Goal: Transaction & Acquisition: Purchase product/service

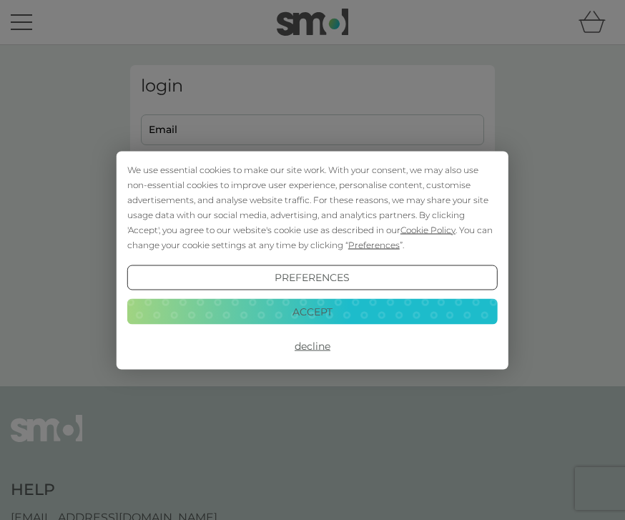
click at [347, 341] on button "Decline" at bounding box center [312, 346] width 370 height 26
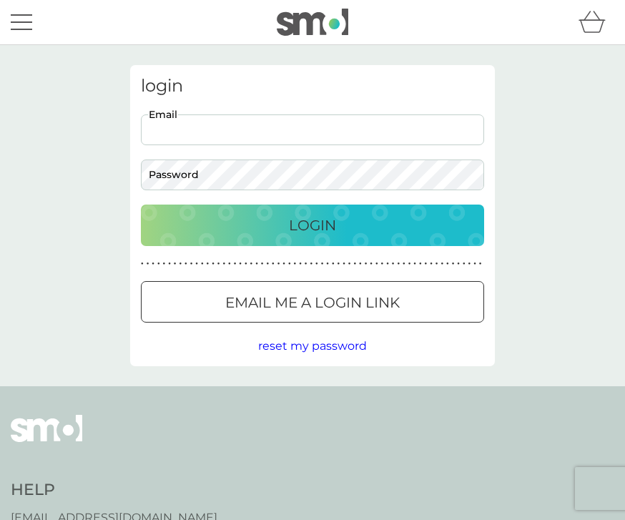
type input "jeanette.laurels@gmail.com"
click at [312, 224] on button "Login" at bounding box center [312, 224] width 343 height 41
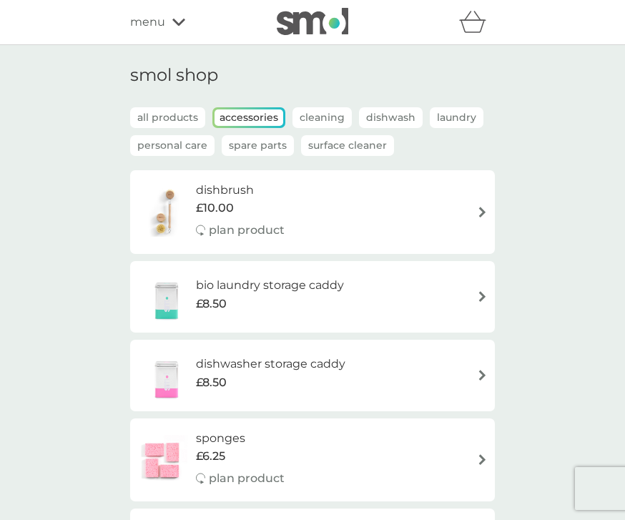
click at [184, 117] on p "all products" at bounding box center [167, 117] width 75 height 21
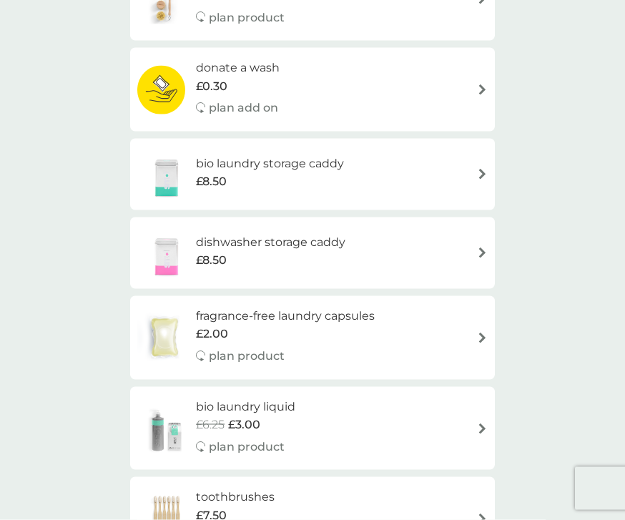
scroll to position [550, 0]
click at [442, 239] on div "dishwasher storage caddy £8.50" at bounding box center [312, 252] width 350 height 50
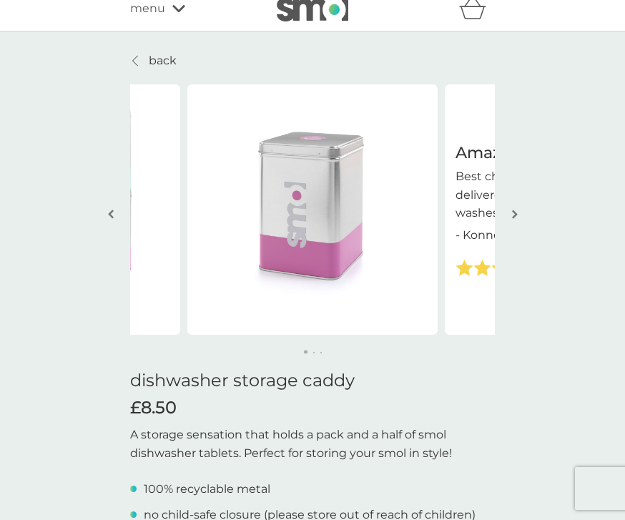
scroll to position [9, 0]
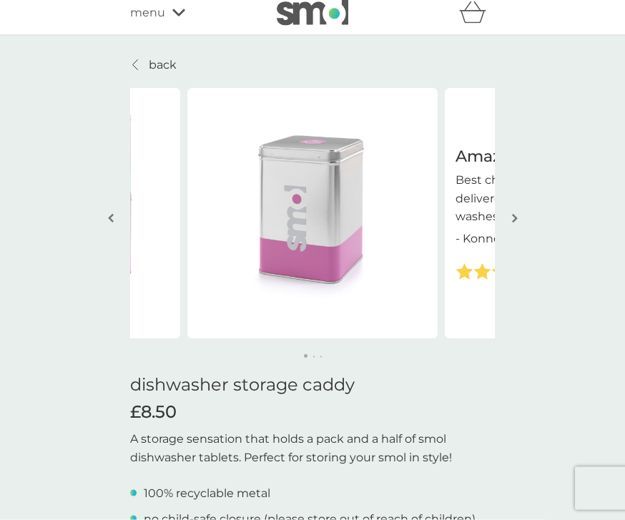
click at [516, 221] on img "button" at bounding box center [515, 218] width 6 height 11
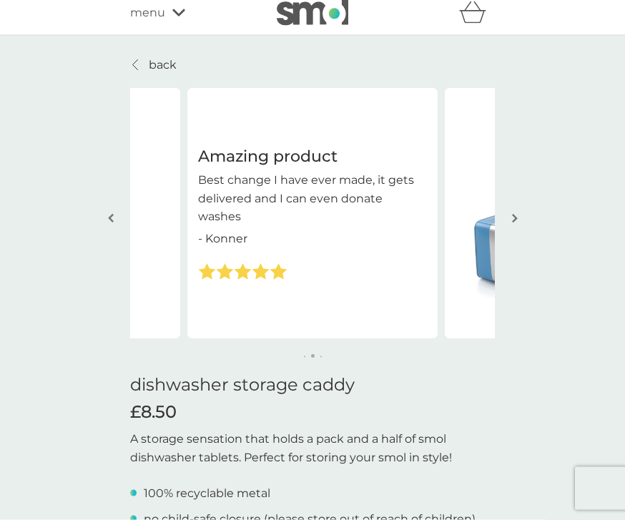
scroll to position [10, 0]
click at [514, 226] on button "button" at bounding box center [514, 218] width 11 height 71
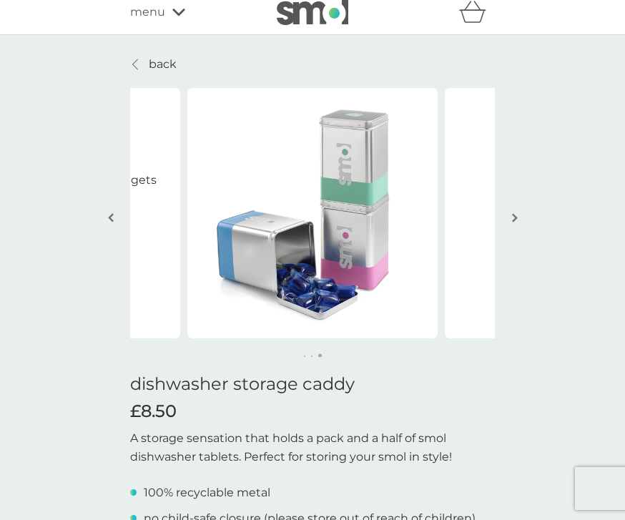
click at [510, 228] on button "button" at bounding box center [514, 218] width 11 height 71
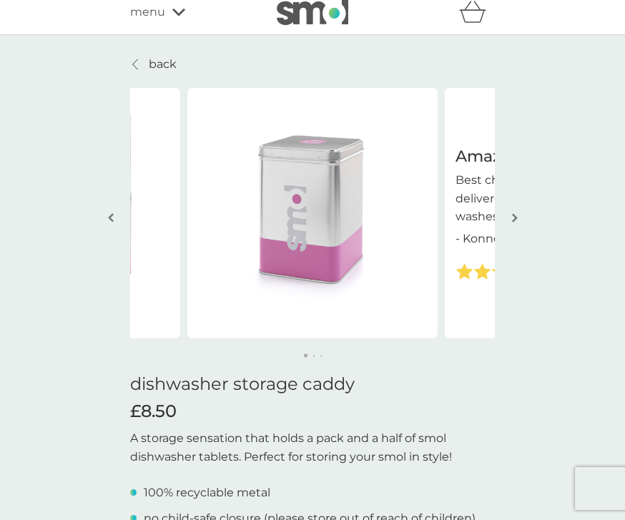
click at [511, 226] on button "button" at bounding box center [514, 218] width 11 height 71
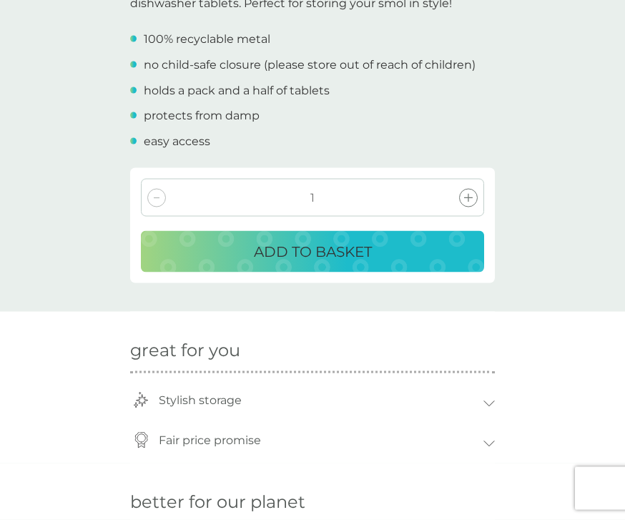
scroll to position [468, 0]
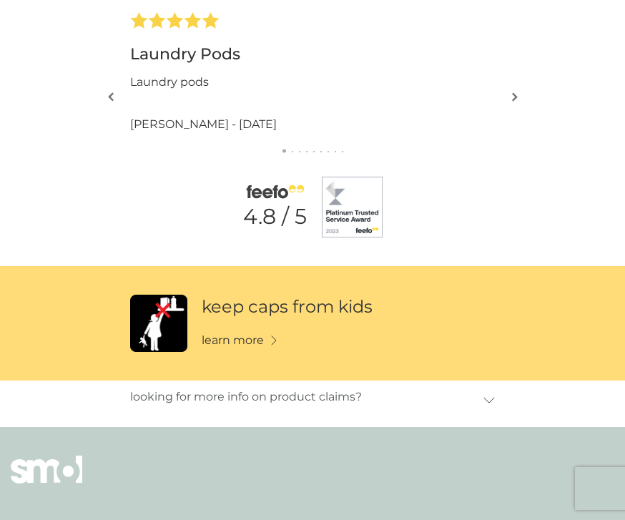
click at [265, 340] on link "learn more" at bounding box center [239, 340] width 75 height 19
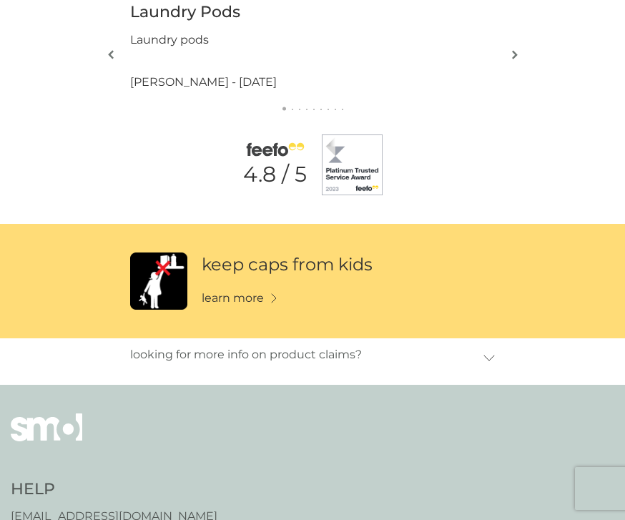
scroll to position [1198, 0]
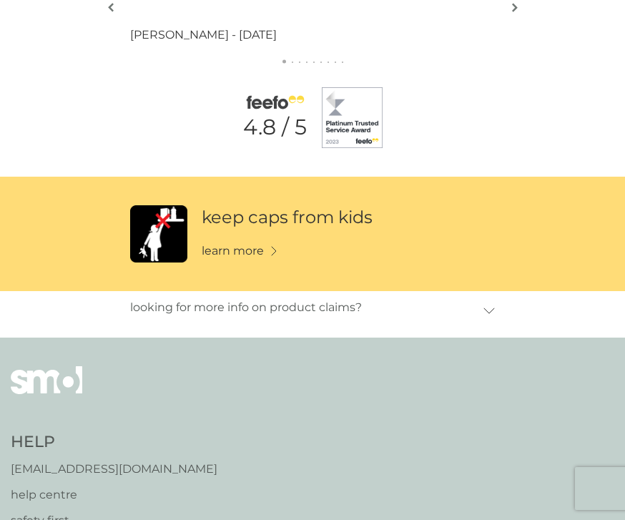
scroll to position [1241, 0]
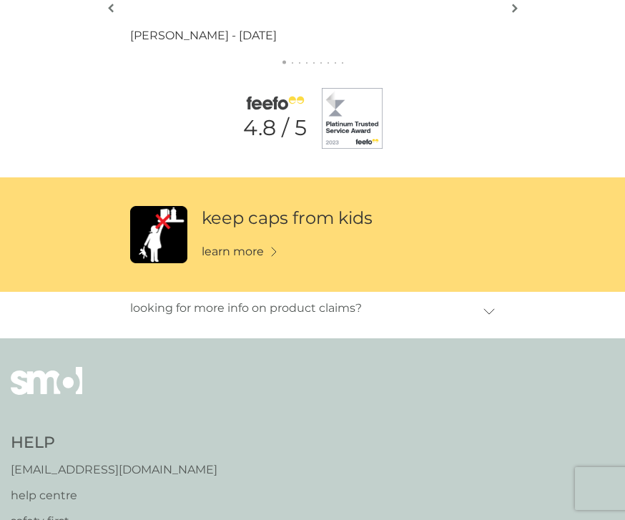
click at [493, 308] on icon at bounding box center [488, 311] width 11 height 6
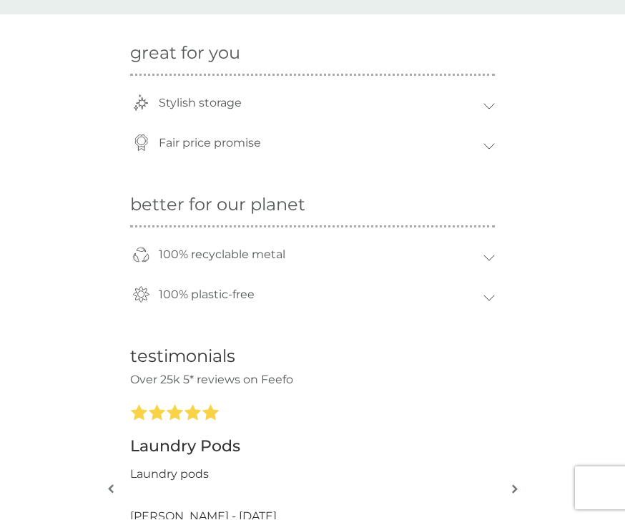
click at [482, 257] on div "100% recyclable metal" at bounding box center [318, 255] width 332 height 33
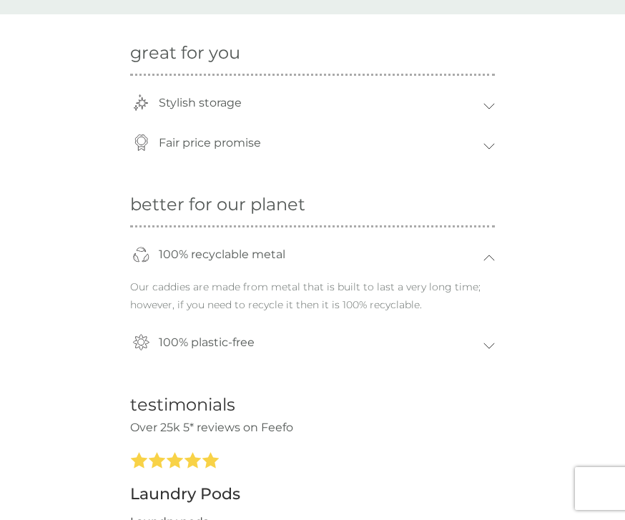
click at [481, 339] on div "100% plastic-free" at bounding box center [318, 342] width 332 height 33
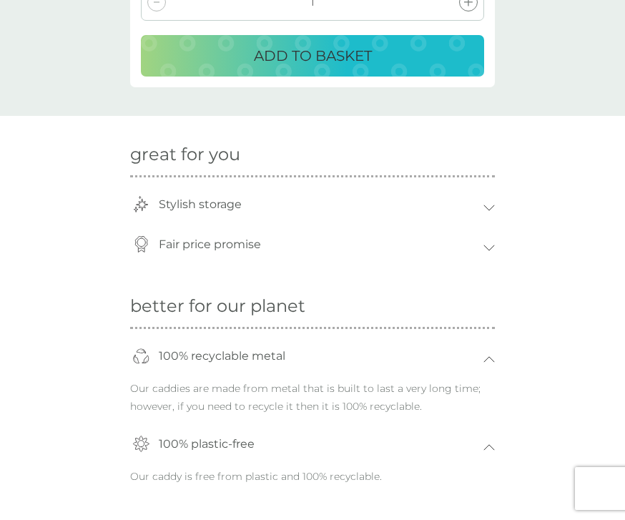
scroll to position [662, 0]
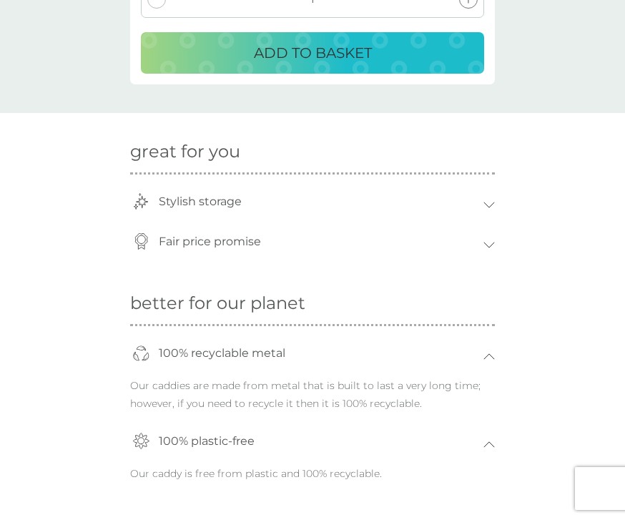
click at [487, 203] on div "Stylish storage" at bounding box center [312, 205] width 365 height 40
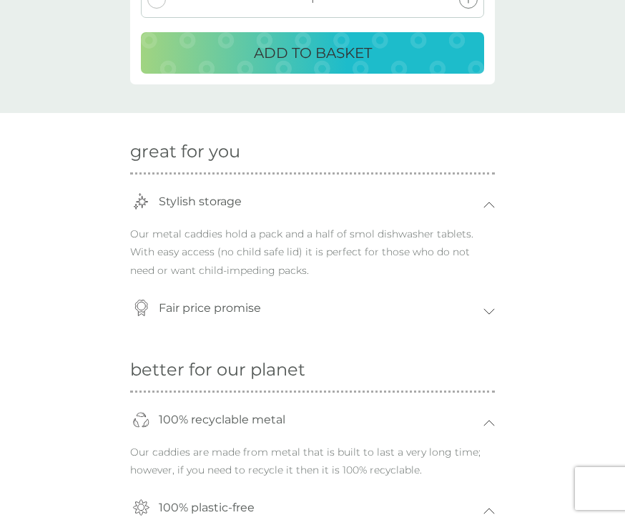
click at [484, 308] on icon at bounding box center [488, 311] width 11 height 6
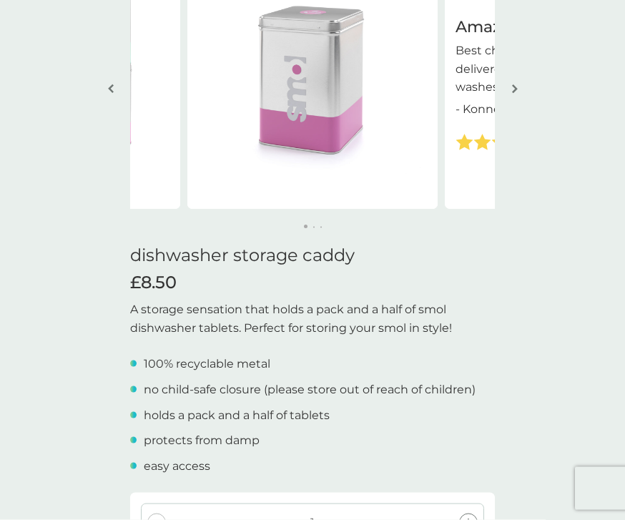
scroll to position [0, 0]
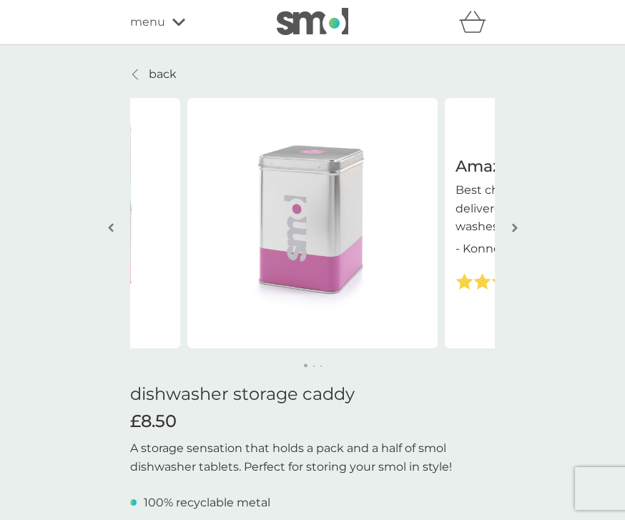
click at [175, 30] on div "menu" at bounding box center [191, 22] width 122 height 19
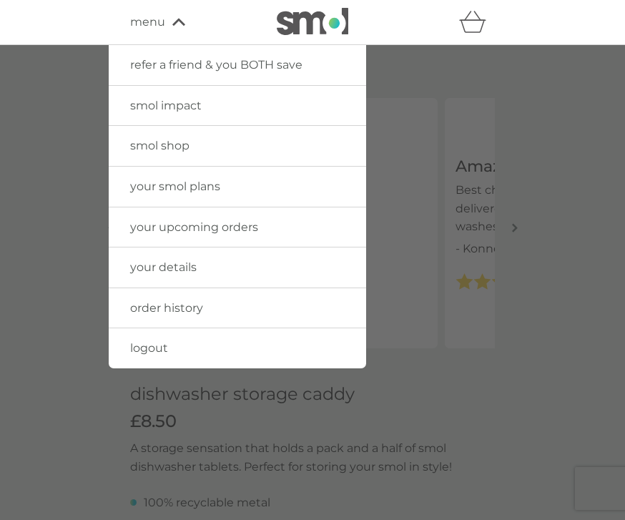
click at [415, 241] on div at bounding box center [312, 305] width 625 height 520
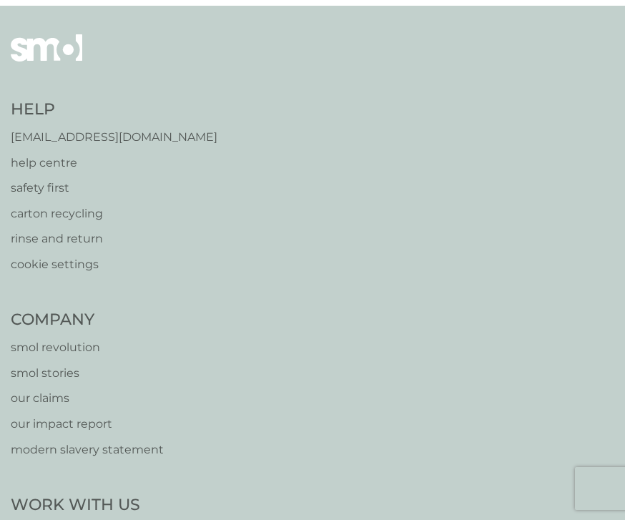
scroll to position [1831, 0]
click at [71, 155] on p "help centre" at bounding box center [114, 164] width 207 height 19
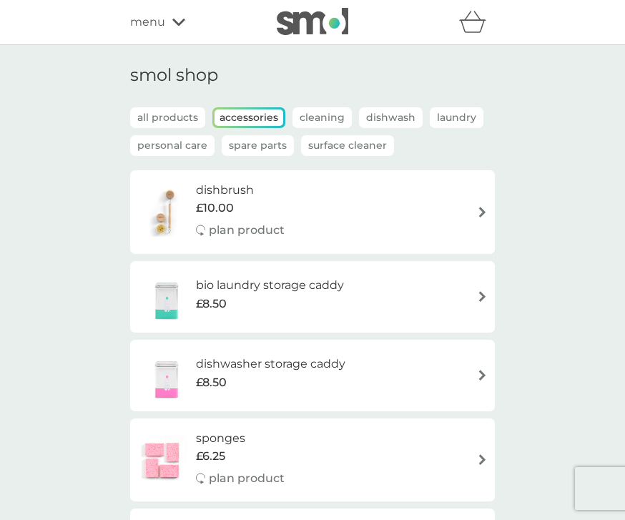
click at [176, 112] on p "all products" at bounding box center [167, 117] width 75 height 21
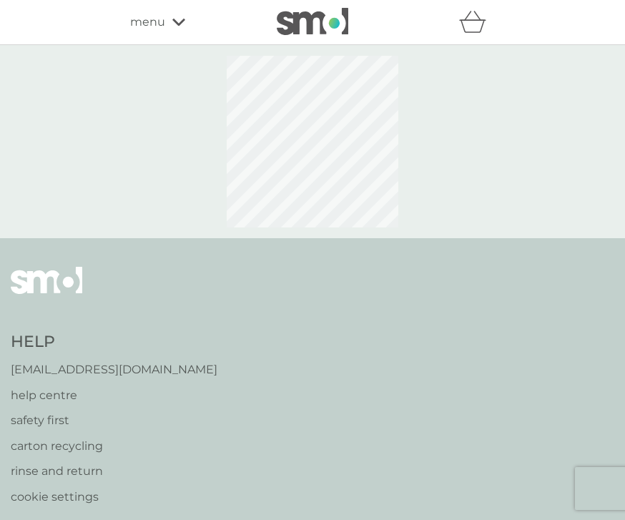
select select "245"
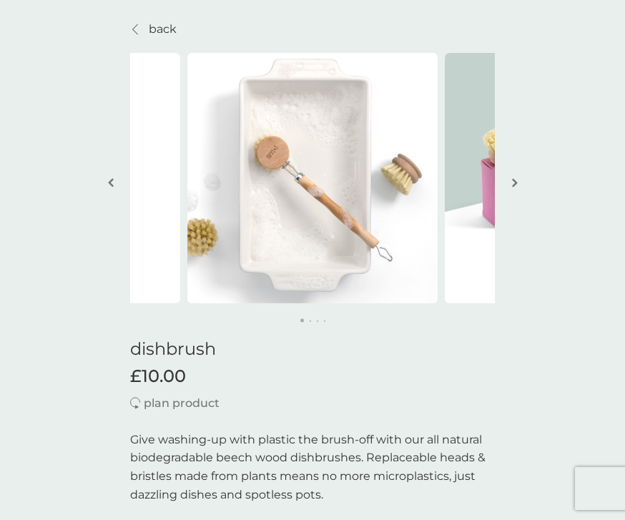
scroll to position [48, 0]
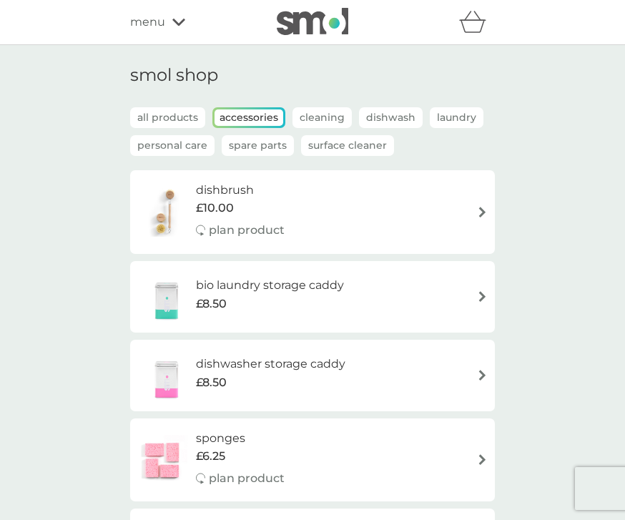
click at [455, 292] on div "bio laundry storage caddy £8.50" at bounding box center [312, 297] width 350 height 50
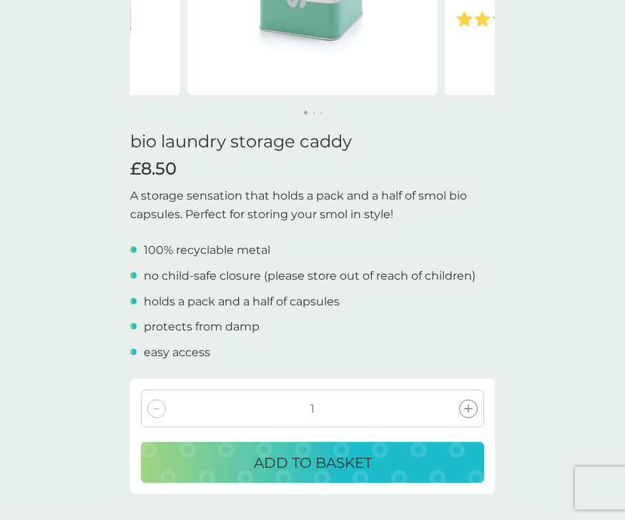
click at [328, 453] on p "ADD TO BASKET" at bounding box center [313, 462] width 118 height 23
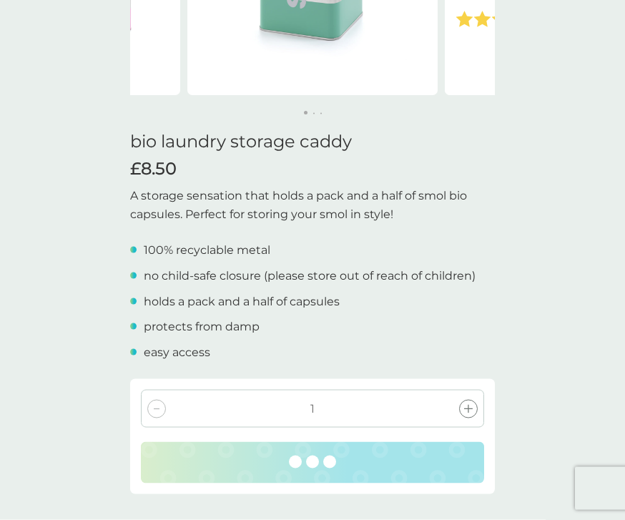
scroll to position [253, 0]
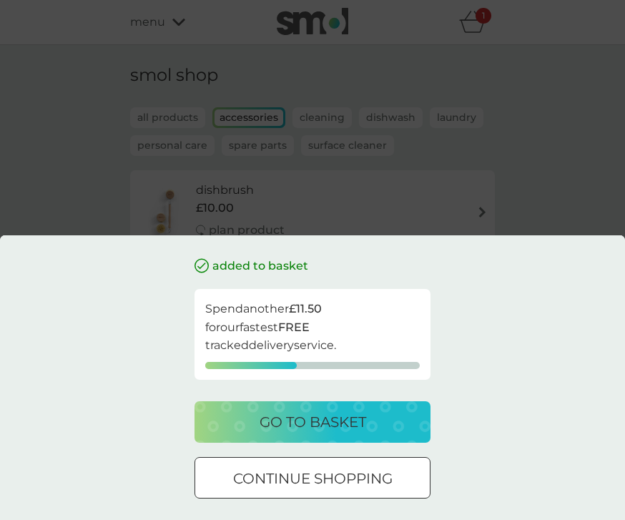
click at [332, 486] on div at bounding box center [312, 478] width 51 height 15
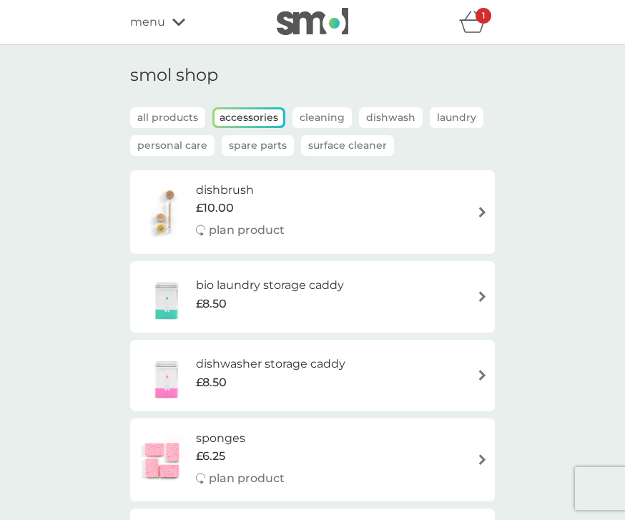
click at [169, 117] on p "all products" at bounding box center [167, 117] width 75 height 21
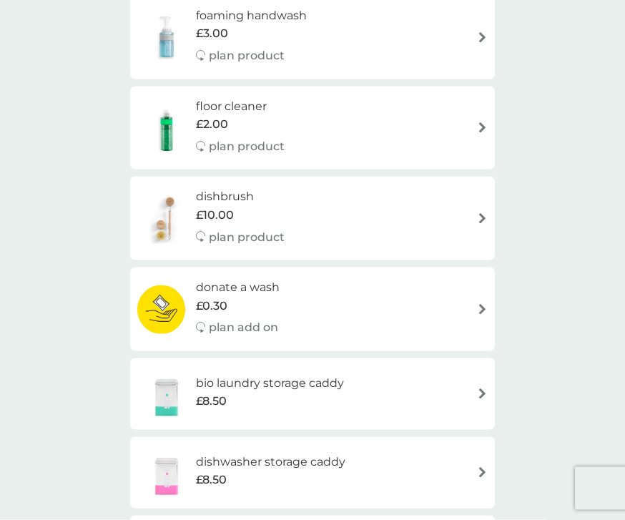
scroll to position [332, 0]
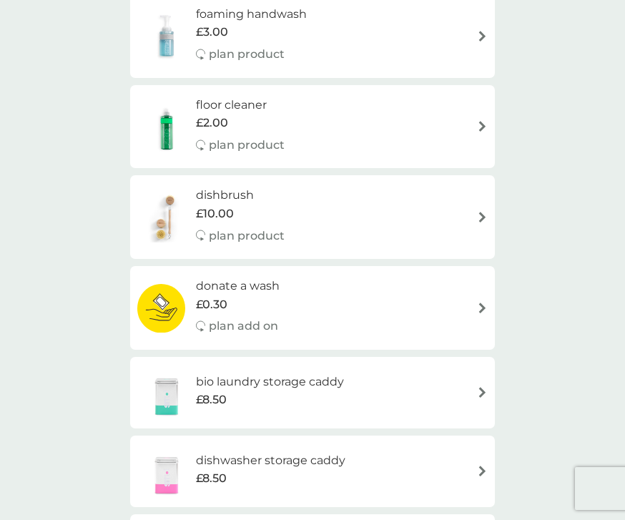
click at [442, 212] on div "dishbrush £10.00 plan product" at bounding box center [312, 217] width 350 height 62
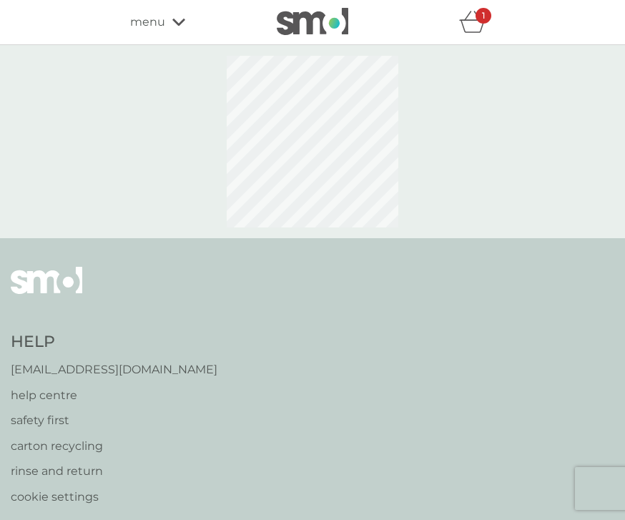
select select "245"
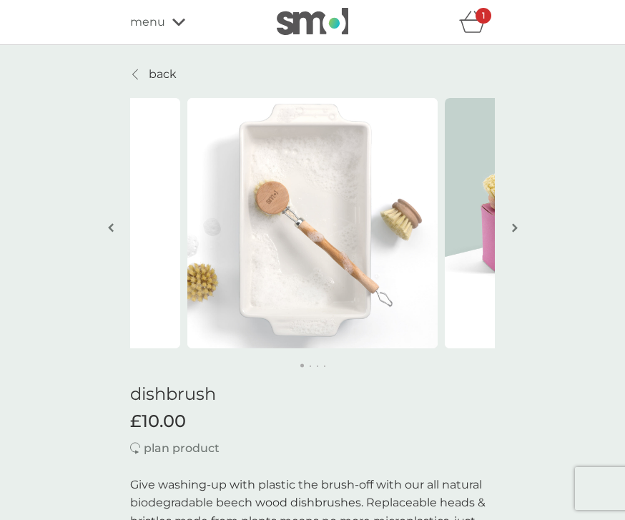
click at [177, 26] on div "menu" at bounding box center [191, 22] width 122 height 19
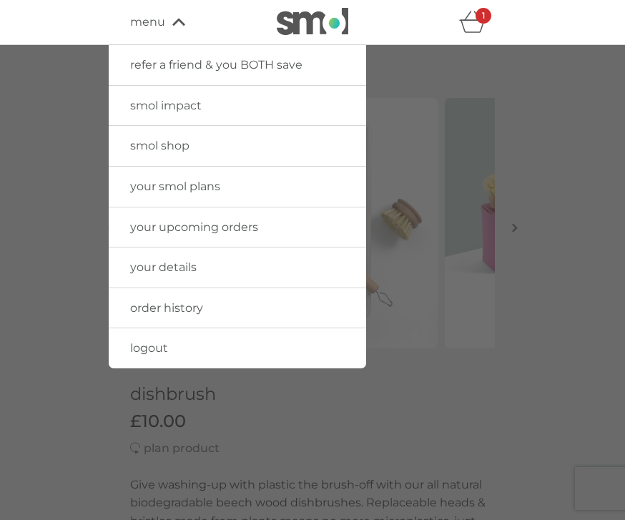
click at [174, 30] on div "menu" at bounding box center [191, 22] width 122 height 19
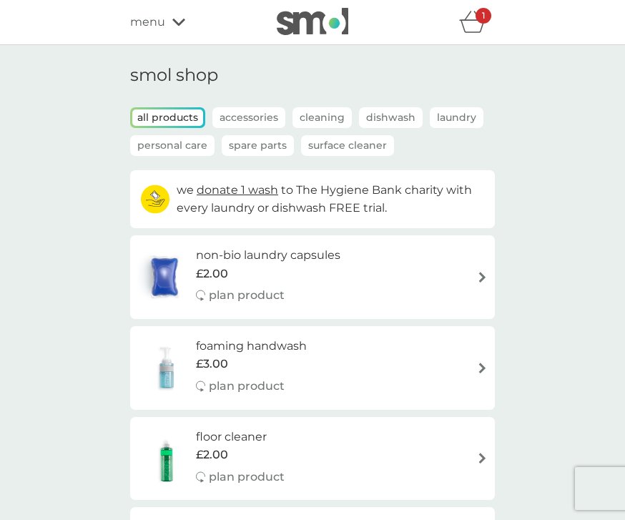
click at [167, 112] on p "all products" at bounding box center [167, 117] width 71 height 16
click at [256, 112] on p "Accessories" at bounding box center [248, 117] width 73 height 21
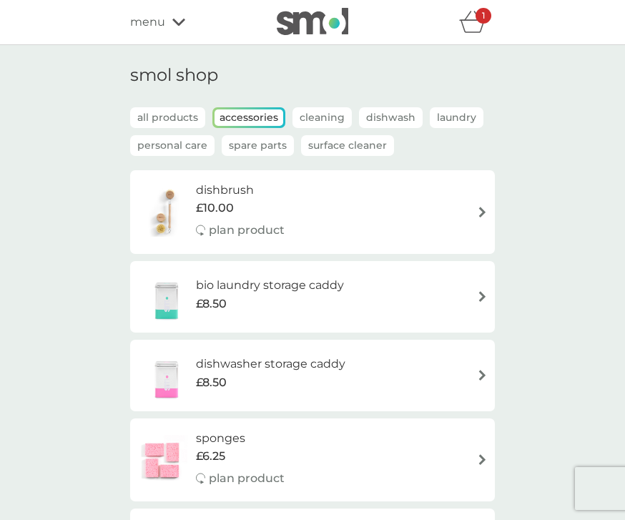
click at [475, 20] on icon "basket" at bounding box center [472, 22] width 27 height 22
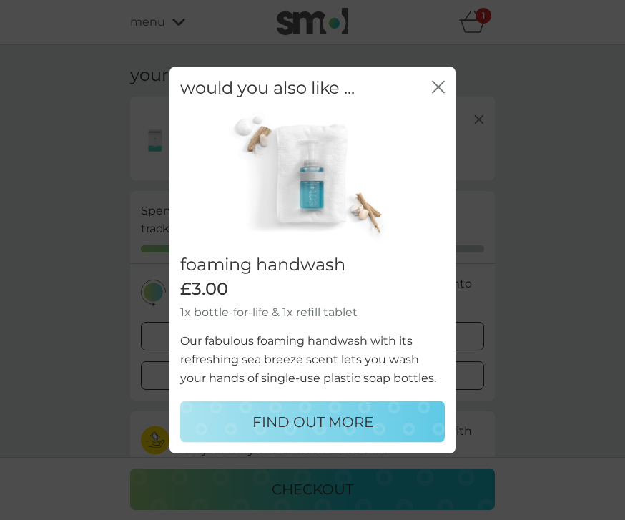
click at [444, 88] on icon "close" at bounding box center [438, 86] width 13 height 13
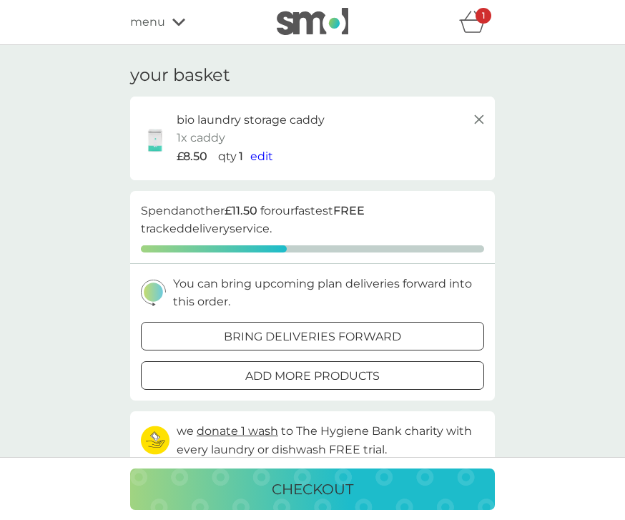
click at [316, 482] on p "checkout" at bounding box center [313, 489] width 82 height 23
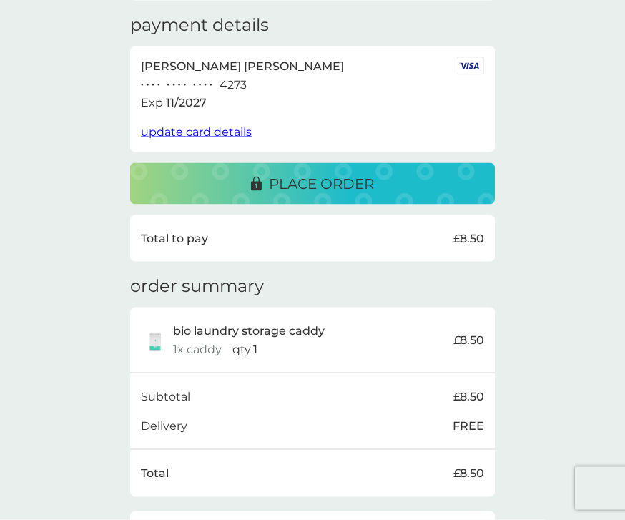
scroll to position [275, 0]
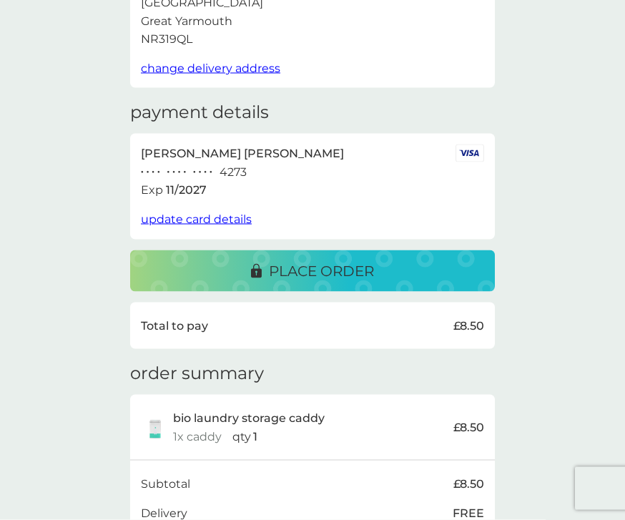
click at [306, 260] on p "place order" at bounding box center [321, 271] width 105 height 23
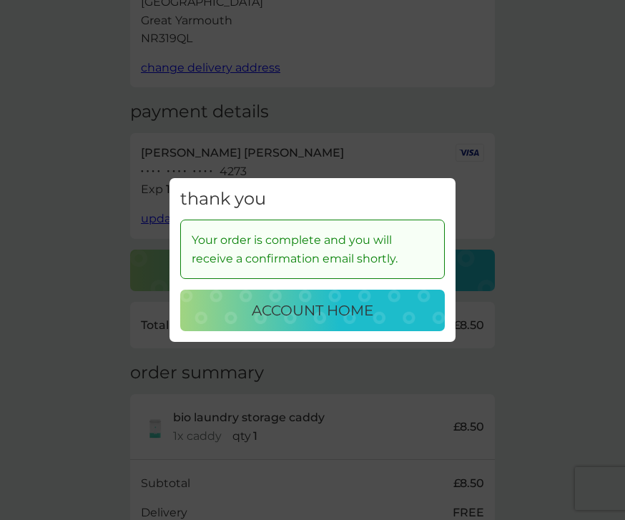
click at [311, 322] on p "account home" at bounding box center [313, 310] width 122 height 23
